Goal: Book appointment/travel/reservation

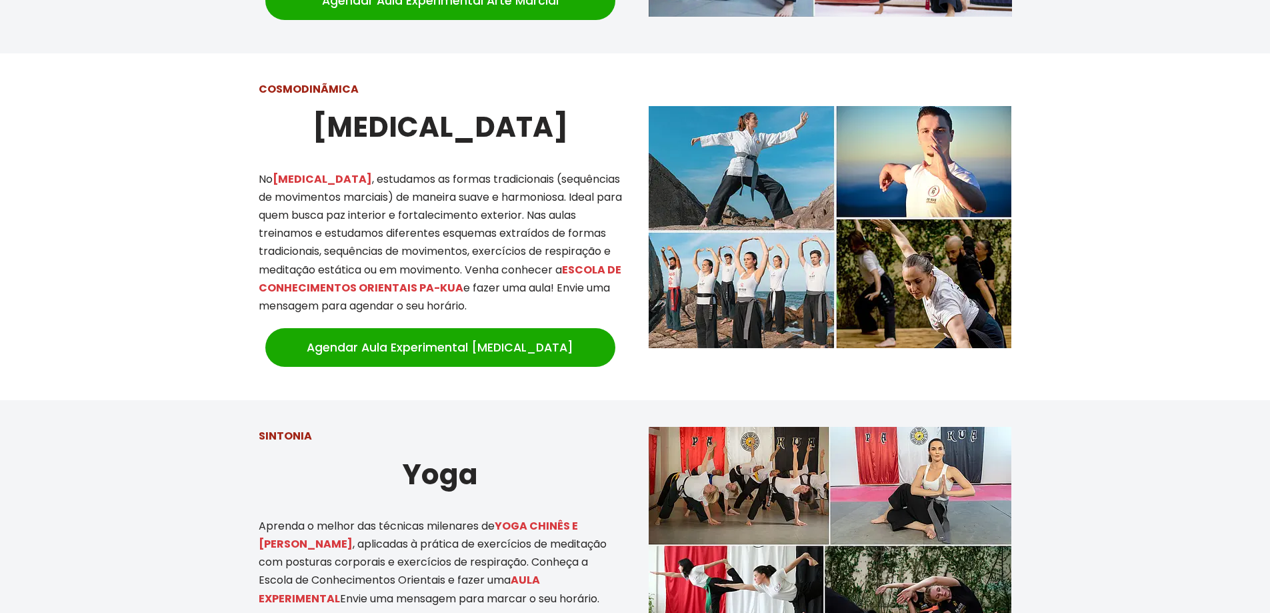
scroll to position [1267, 0]
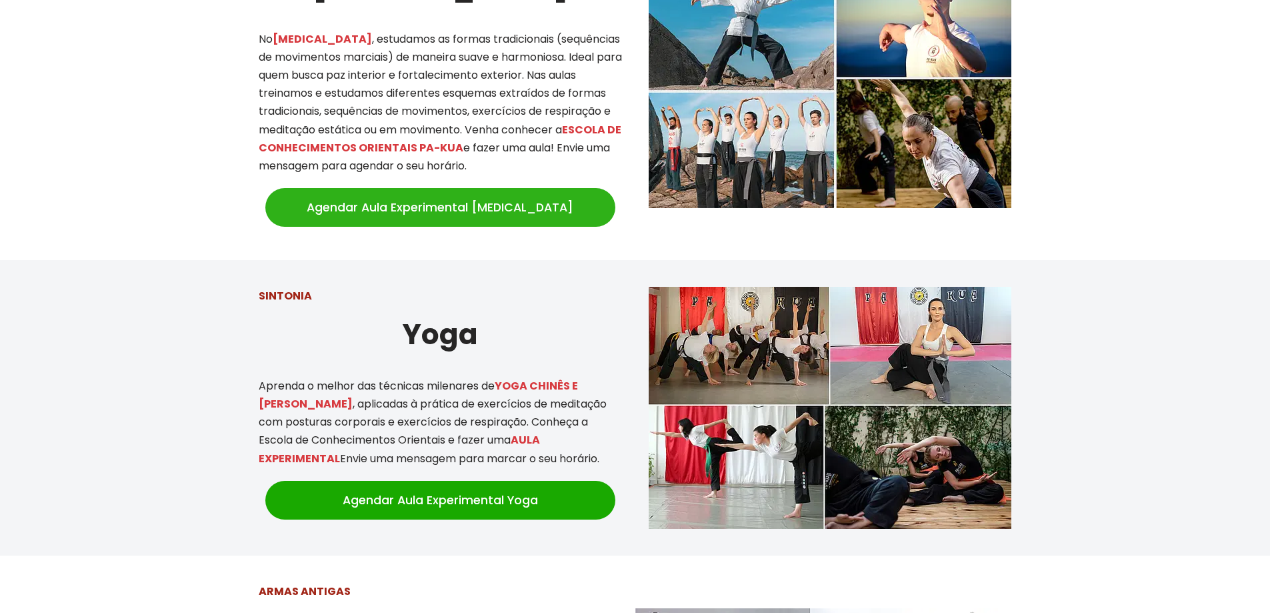
click at [423, 188] on link "Agendar Aula Experimental Tai Chi" at bounding box center [440, 207] width 350 height 39
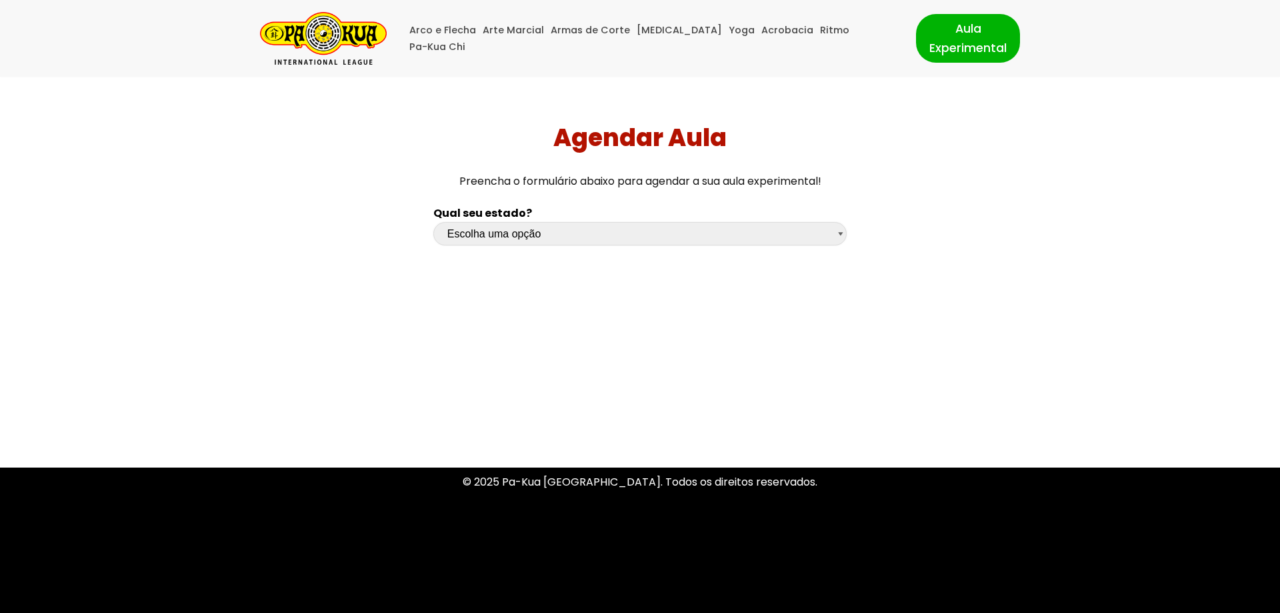
click at [839, 235] on select "Escolha uma opção [GEOGRAPHIC_DATA] [GEOGRAPHIC_DATA] [GEOGRAPHIC_DATA] [GEOGRA…" at bounding box center [639, 233] width 413 height 23
select select "sp"
click at [433, 222] on select "Escolha uma opção [GEOGRAPHIC_DATA] [GEOGRAPHIC_DATA] [GEOGRAPHIC_DATA] [GEOGRA…" at bounding box center [639, 233] width 413 height 23
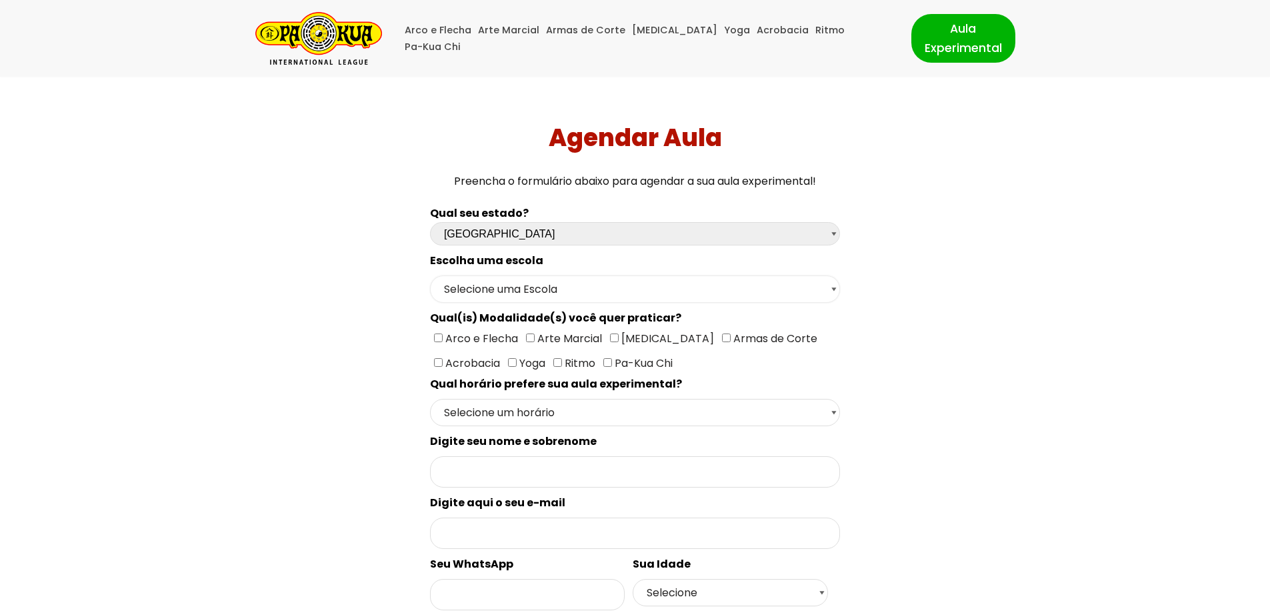
click at [834, 287] on select "Selecione uma Escola [GEOGRAPHIC_DATA] - Escola [GEOGRAPHIC_DATA] - [GEOGRAPHIC…" at bounding box center [635, 288] width 410 height 27
